Goal: Task Accomplishment & Management: Manage account settings

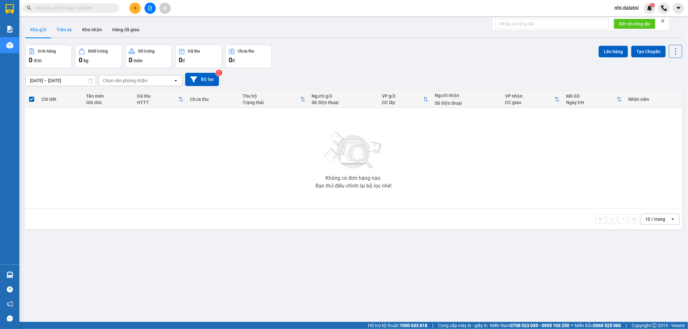
click at [64, 24] on button "Trên xe" at bounding box center [64, 29] width 26 height 15
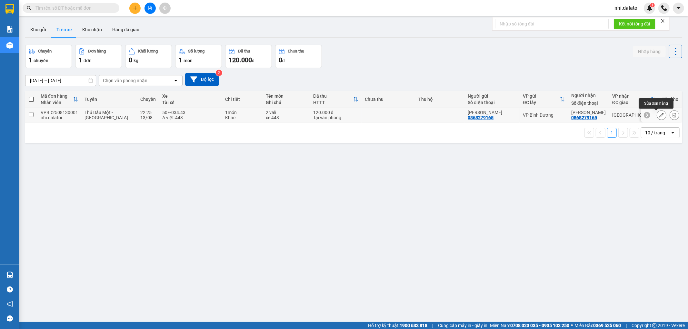
click at [659, 116] on icon at bounding box center [661, 115] width 5 height 5
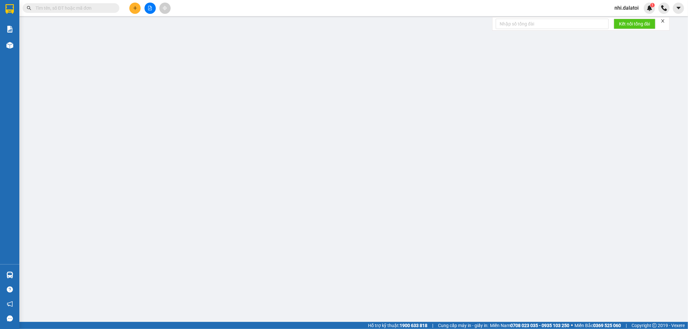
type input "0868279165"
type input "[PERSON_NAME]"
type input "0868279165"
type input "[PERSON_NAME]"
type input "120.000"
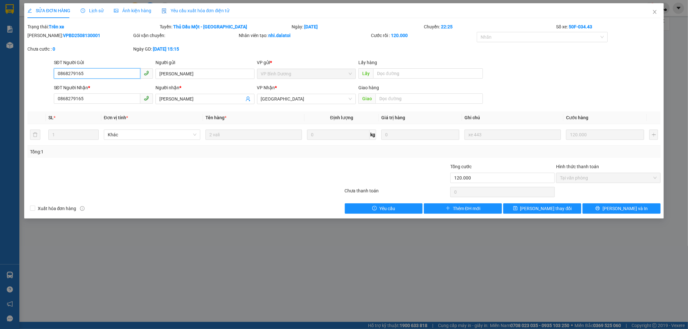
drag, startPoint x: 115, startPoint y: 76, endPoint x: 0, endPoint y: 80, distance: 115.4
click at [0, 81] on div "SỬA ĐƠN HÀNG Lịch sử Ảnh kiện hàng Yêu cầu xuất hóa đơn điện tử Total Paid Fee …" at bounding box center [344, 164] width 688 height 329
drag, startPoint x: 182, startPoint y: 75, endPoint x: 118, endPoint y: 60, distance: 65.7
click at [121, 62] on div "SĐT Người Gửi 0868279165 Người gửi Thành Trung Thành Trung VP gửi * VP [GEOGRAP…" at bounding box center [357, 70] width 609 height 23
click at [220, 268] on div "SỬA ĐƠN HÀNG Lịch sử Ảnh kiện hàng Yêu cầu xuất hóa đơn điện tử Total Paid Fee …" at bounding box center [344, 164] width 688 height 329
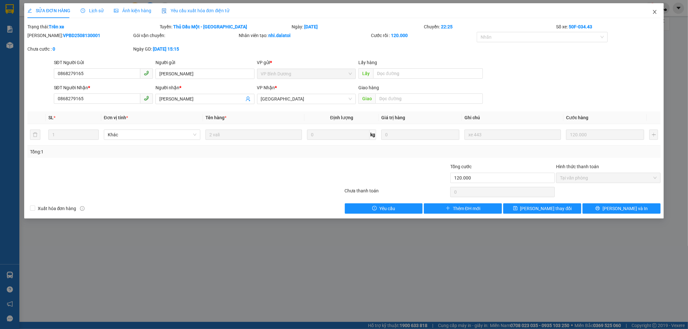
click at [655, 9] on span "Close" at bounding box center [654, 12] width 18 height 18
